Goal: Check status: Check status

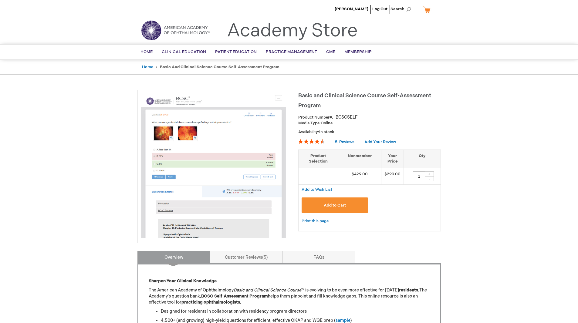
click at [145, 52] on span "Home" at bounding box center [146, 51] width 12 height 5
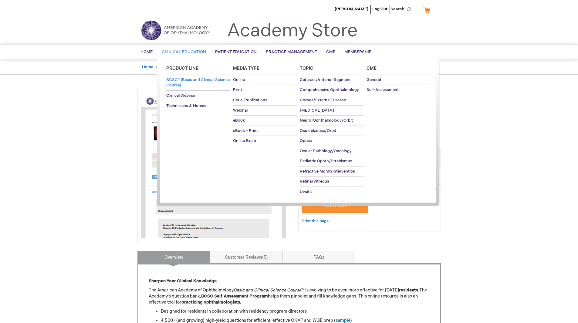
click at [180, 84] on span "BCSC® (Basic and Clinical Science Course)" at bounding box center [197, 82] width 63 height 11
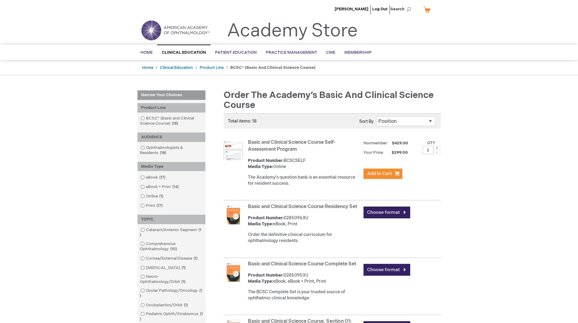
click at [272, 140] on link "Basic and Clinical Science Course Self-Assessment Program" at bounding box center [292, 146] width 88 height 13
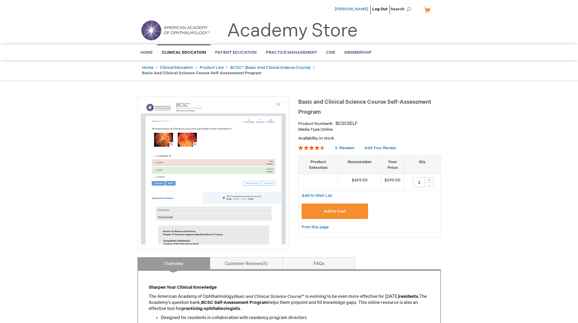
click at [366, 10] on span "[PERSON_NAME]" at bounding box center [352, 9] width 34 height 5
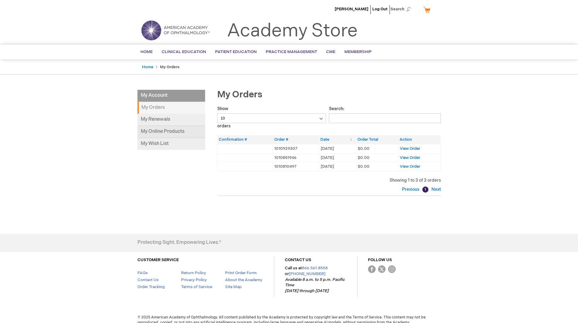
click at [164, 132] on link "My Online Products" at bounding box center [171, 132] width 68 height 12
